Goal: Information Seeking & Learning: Learn about a topic

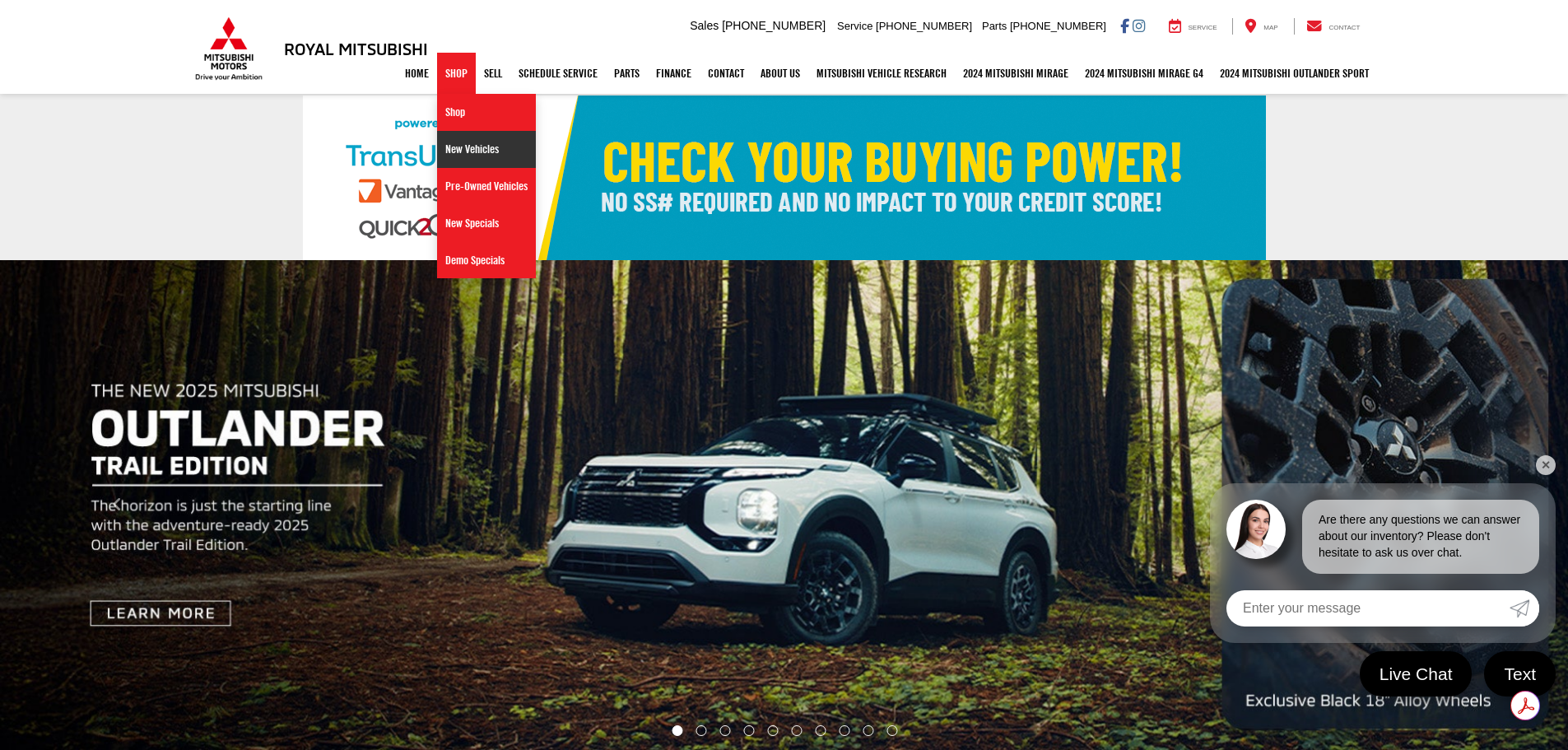
click at [442, 148] on link "New Vehicles" at bounding box center [487, 149] width 99 height 37
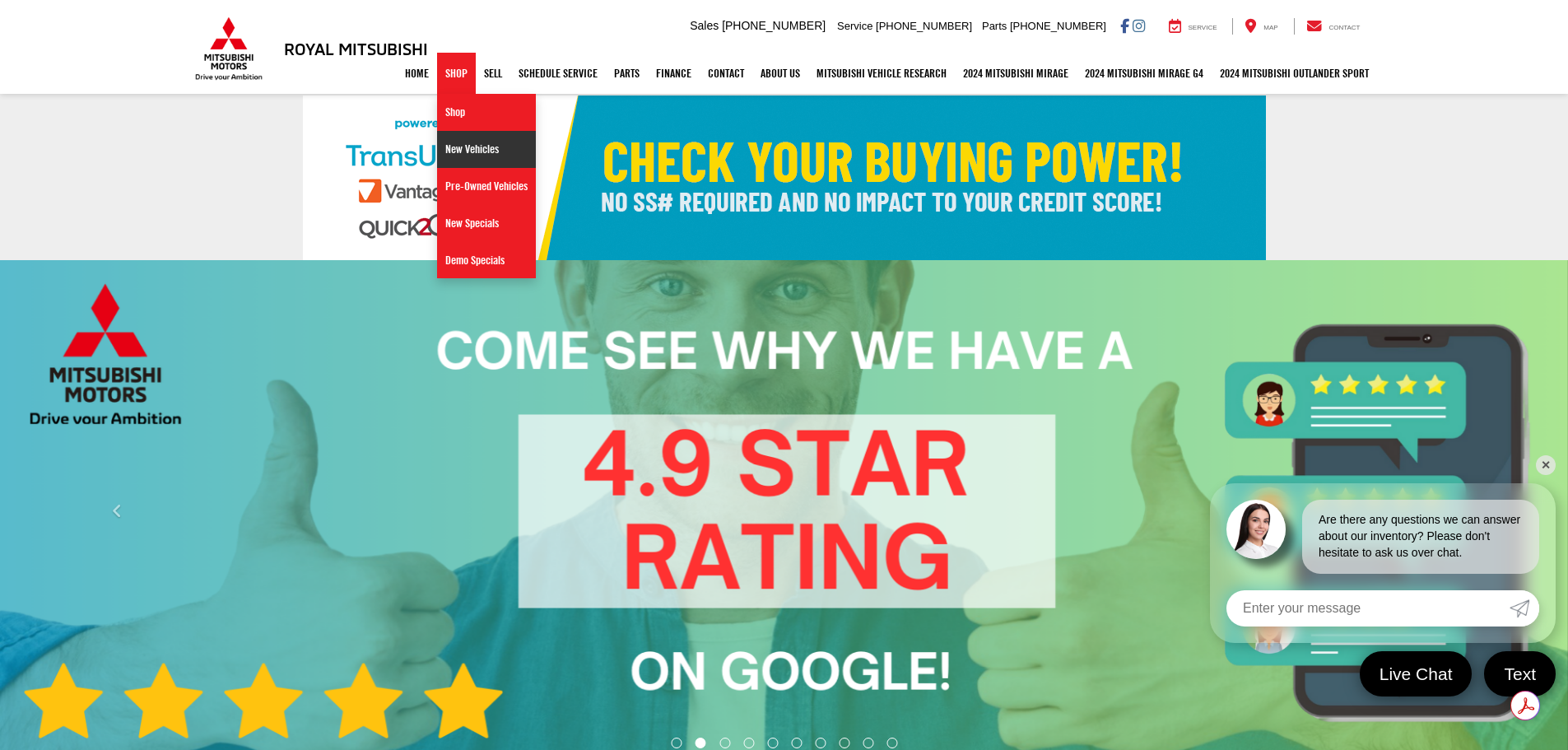
click at [452, 145] on link "New Vehicles" at bounding box center [487, 149] width 99 height 37
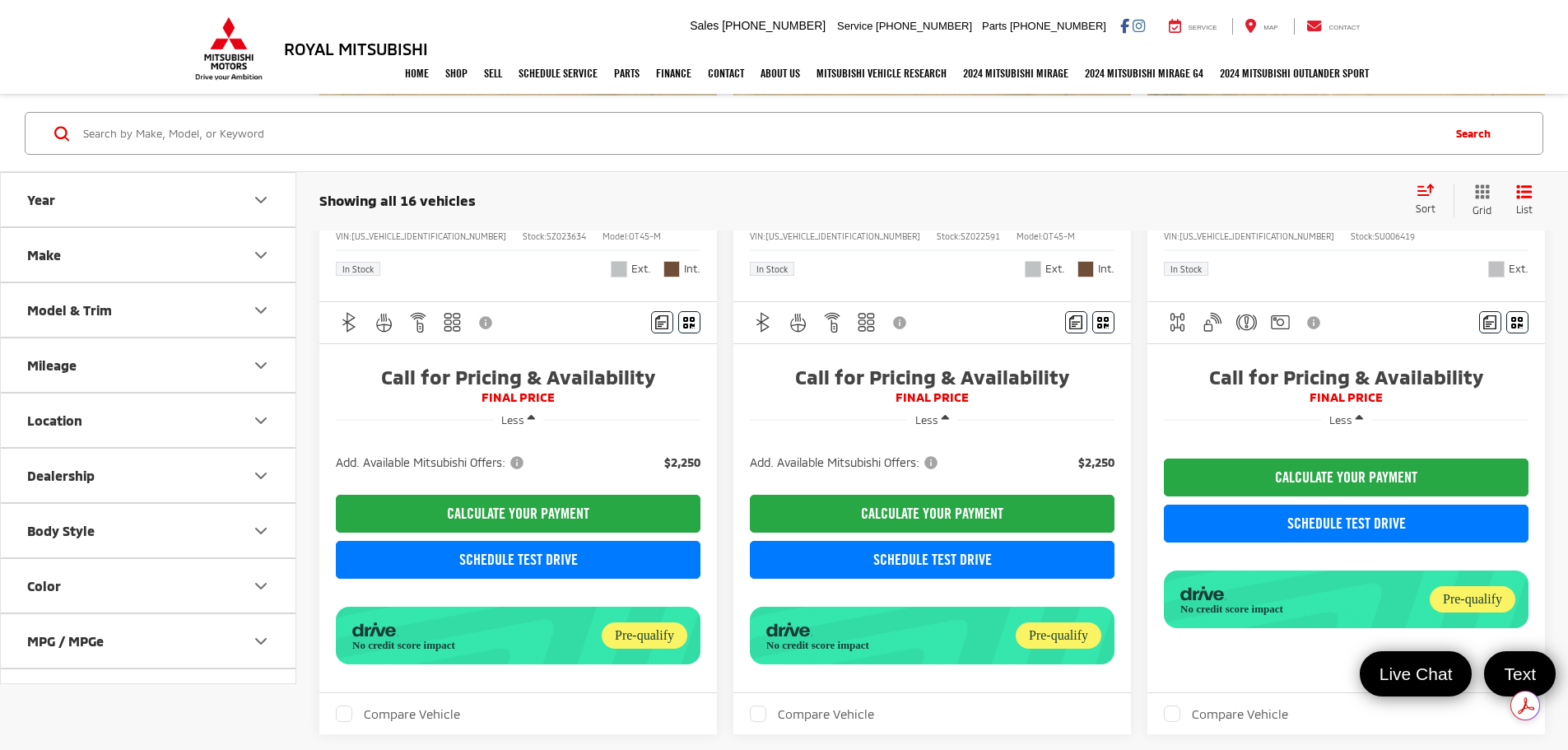
scroll to position [2502, 0]
